Goal: Task Accomplishment & Management: Manage account settings

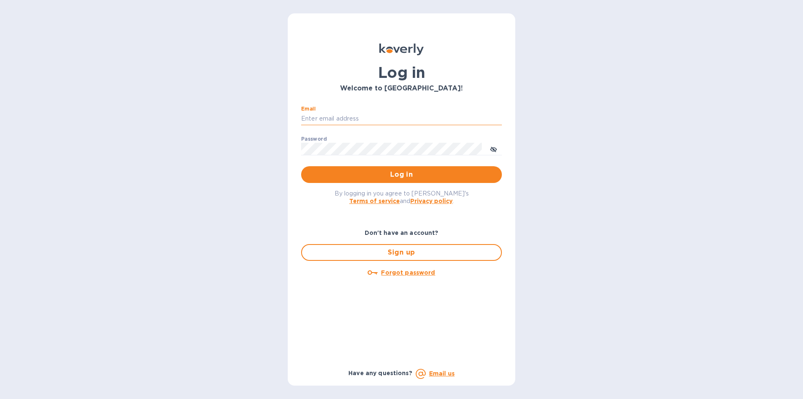
click at [402, 124] on input "Email" at bounding box center [401, 119] width 201 height 13
click at [402, 123] on input "Email" at bounding box center [401, 119] width 201 height 13
type input "gatewell.corp@gmail.com"
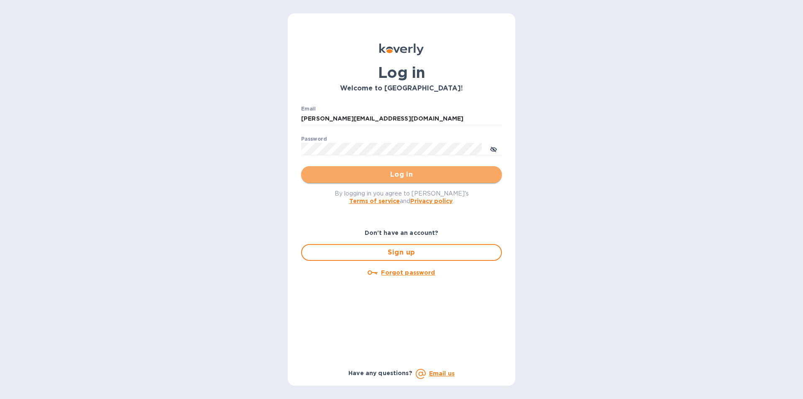
click at [323, 169] on span "Log in" at bounding box center [401, 174] width 187 height 10
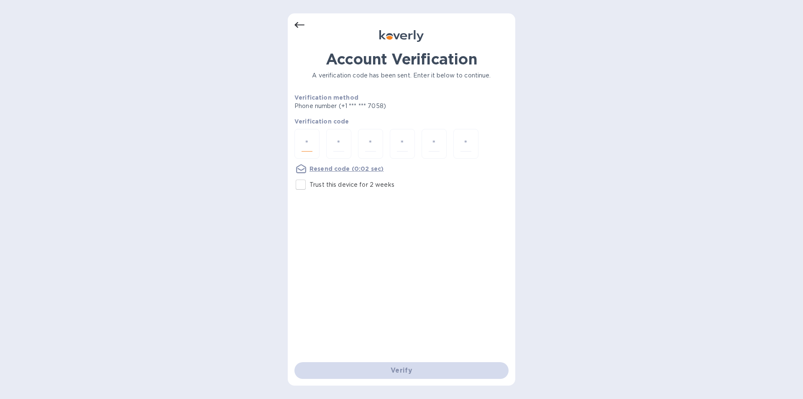
click at [308, 144] on input "number" at bounding box center [307, 143] width 11 height 15
type input "9"
type input "1"
type input "8"
type input "2"
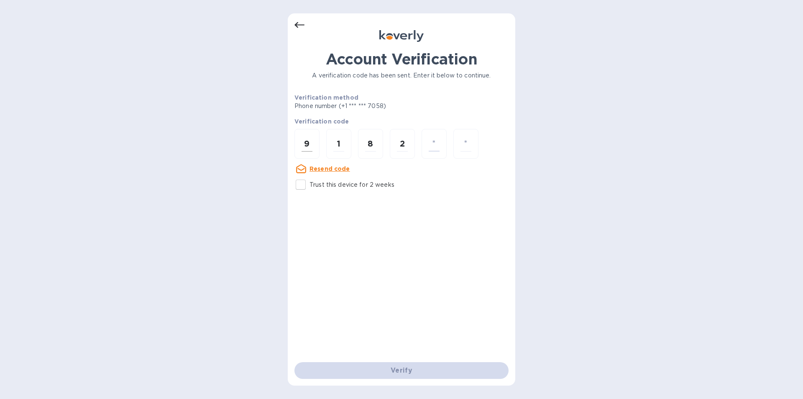
type input "4"
type input "6"
